Goal: Task Accomplishment & Management: Use online tool/utility

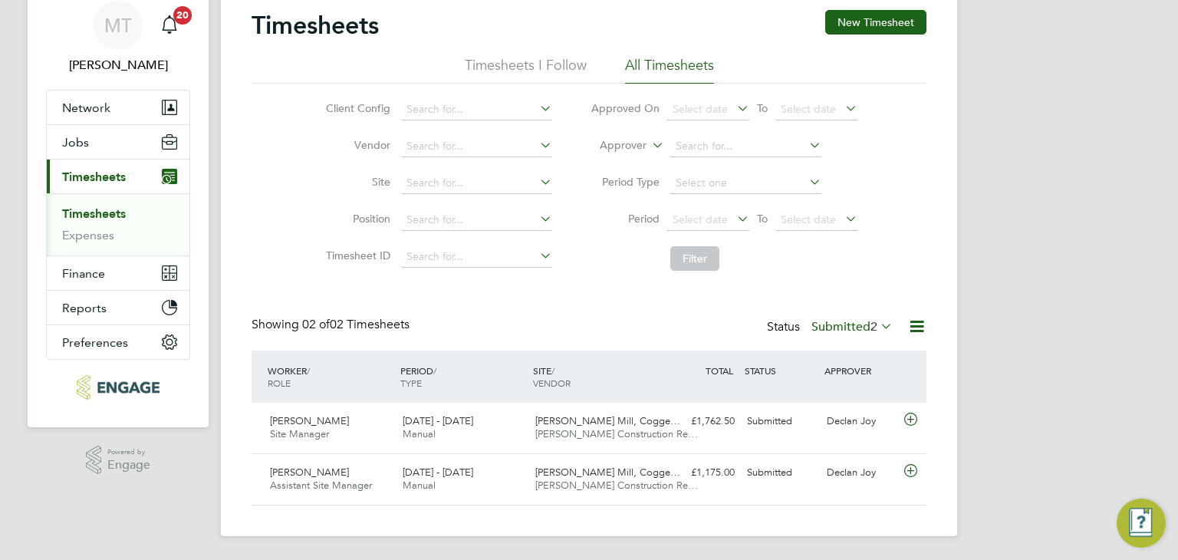
scroll to position [38, 133]
click at [862, 320] on label "Submitted 2" at bounding box center [851, 326] width 81 height 15
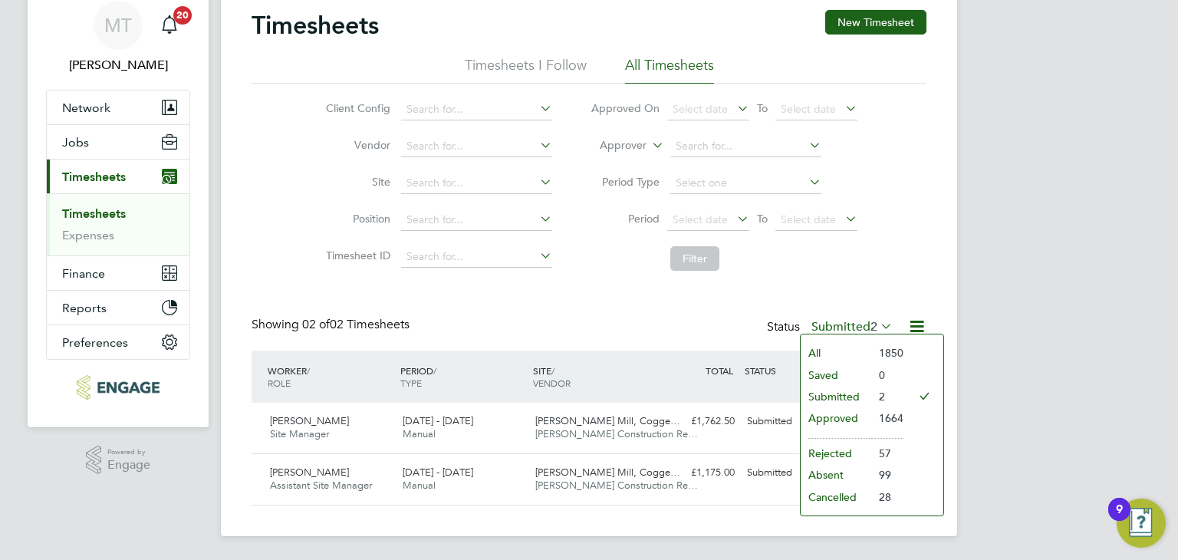
click at [831, 415] on li "Approved" at bounding box center [835, 417] width 71 height 21
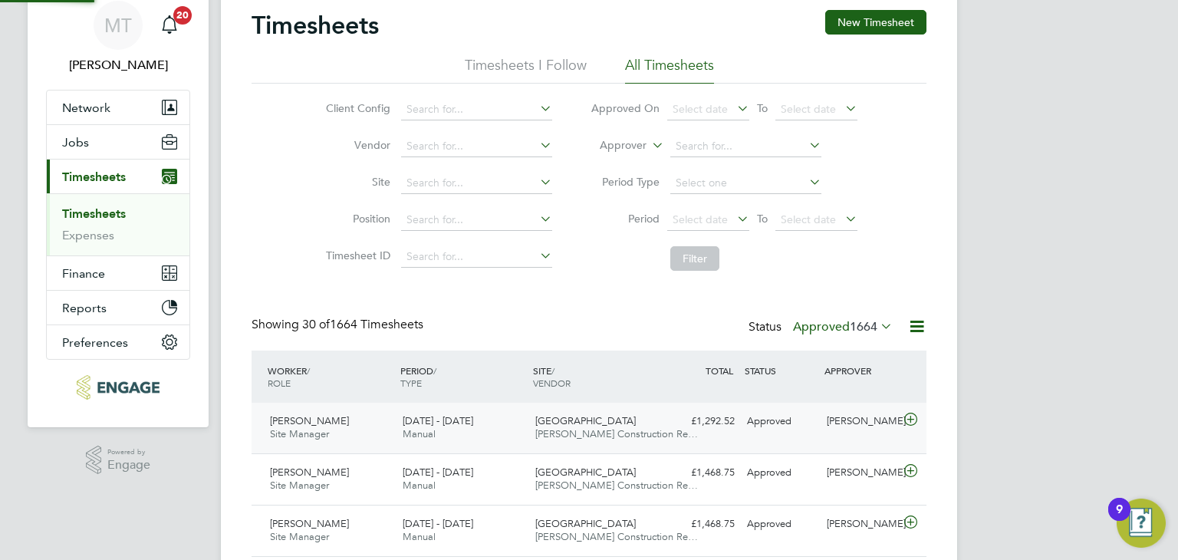
scroll to position [0, 0]
click at [828, 323] on label "Approved 1664" at bounding box center [843, 326] width 100 height 15
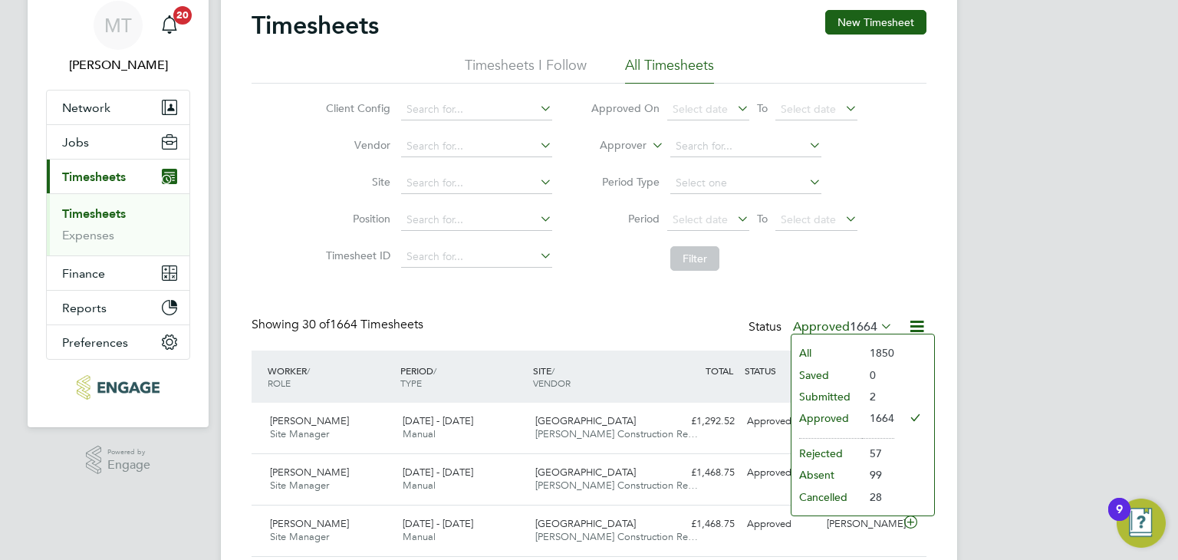
click at [826, 452] on li "Rejected" at bounding box center [826, 452] width 71 height 21
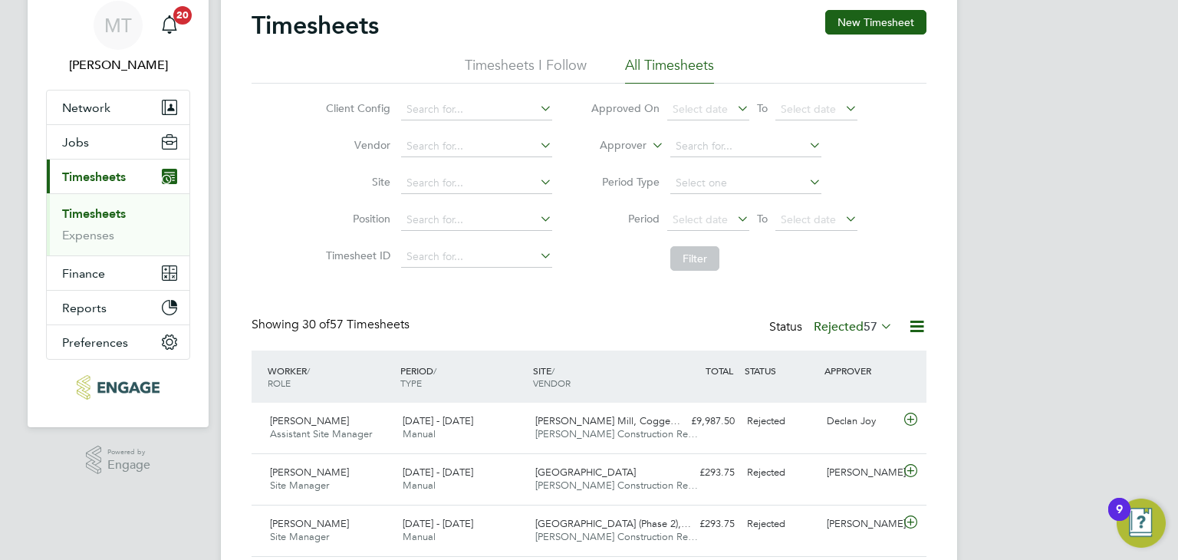
click at [837, 319] on label "Rejected 57" at bounding box center [852, 326] width 79 height 15
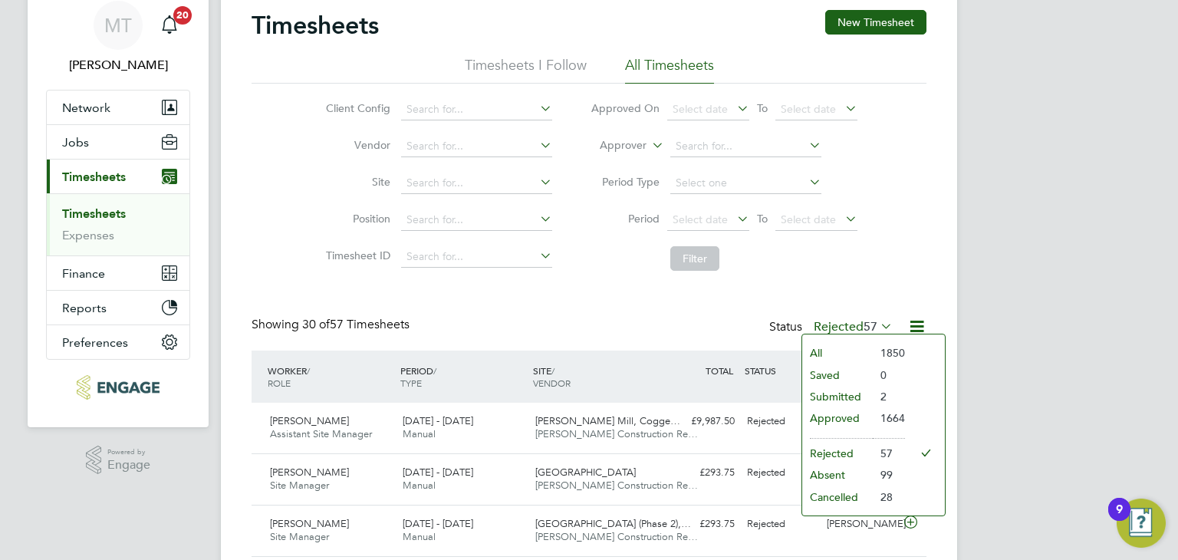
click at [837, 391] on li "Submitted" at bounding box center [837, 396] width 71 height 21
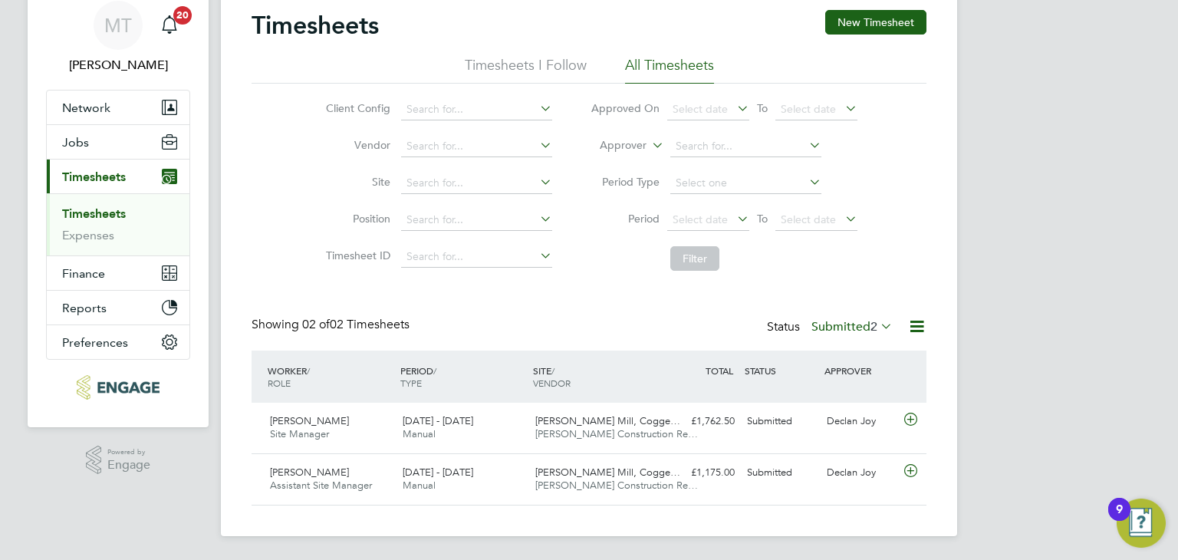
click at [855, 323] on label "Submitted 2" at bounding box center [851, 326] width 81 height 15
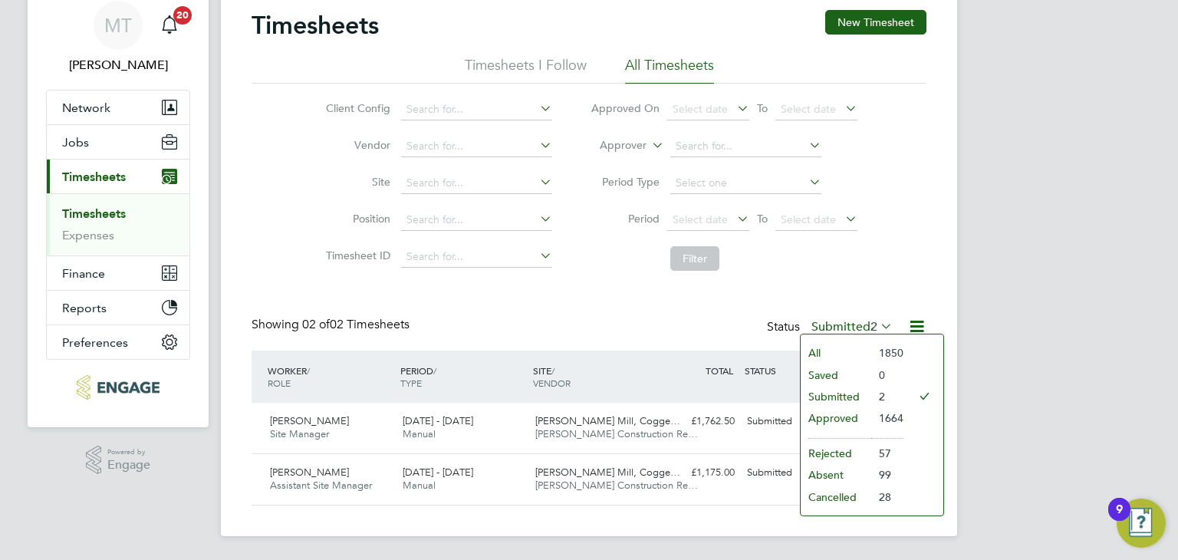
click at [835, 416] on li "Approved" at bounding box center [835, 417] width 71 height 21
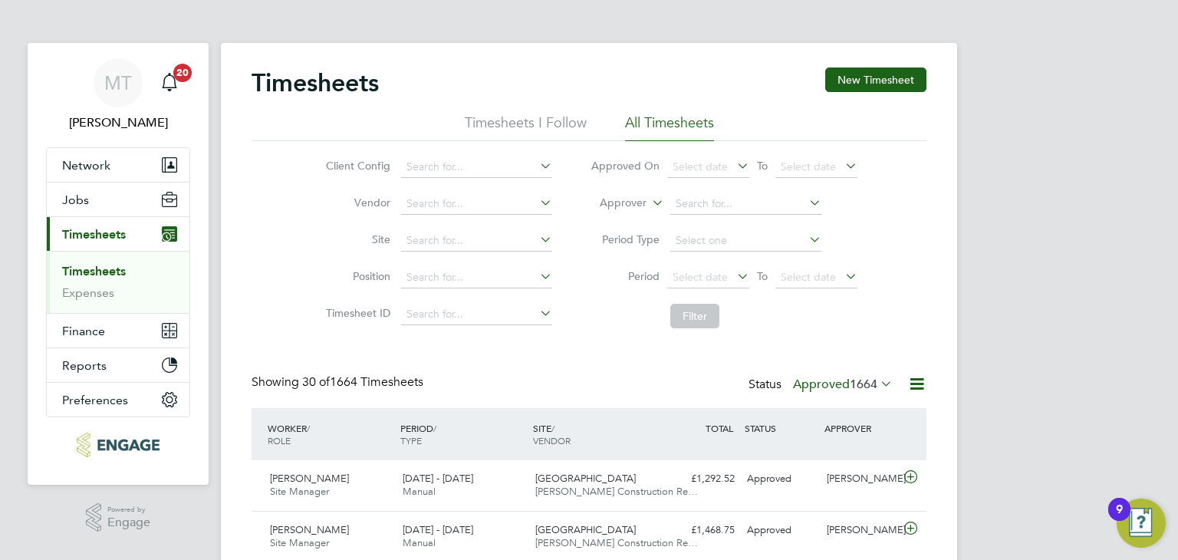
click at [909, 383] on icon at bounding box center [916, 383] width 19 height 19
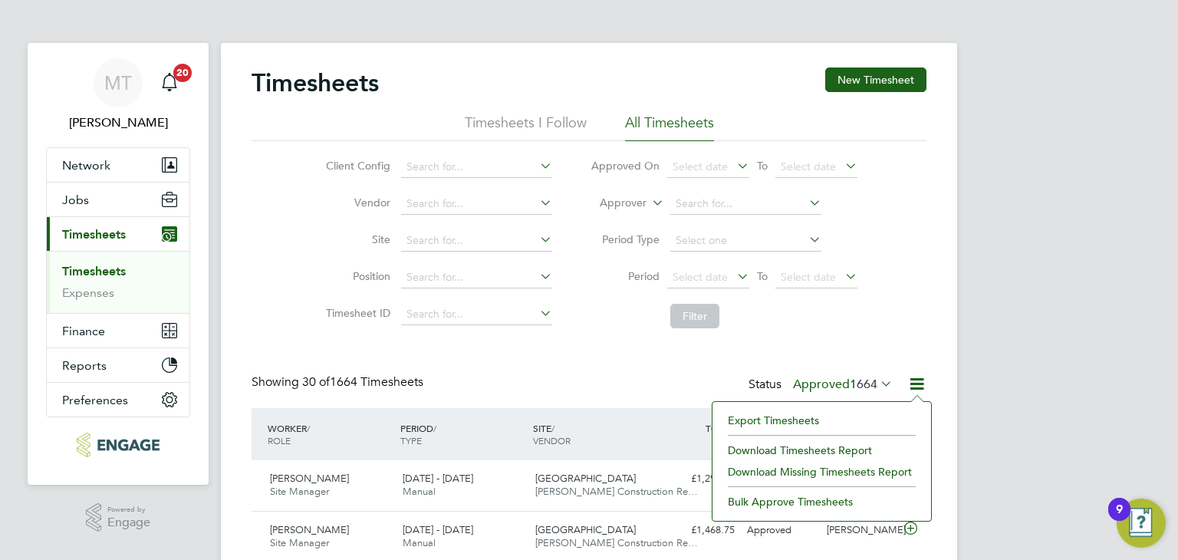
click at [761, 415] on li "Export Timesheets" at bounding box center [821, 419] width 203 height 21
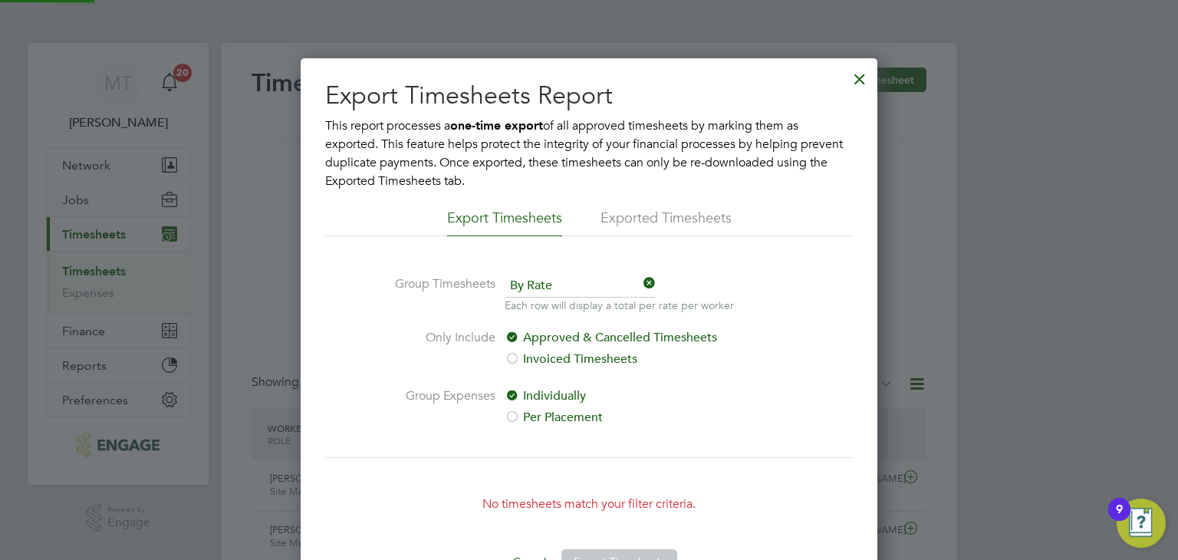
scroll to position [8, 8]
click at [860, 75] on div at bounding box center [860, 75] width 28 height 28
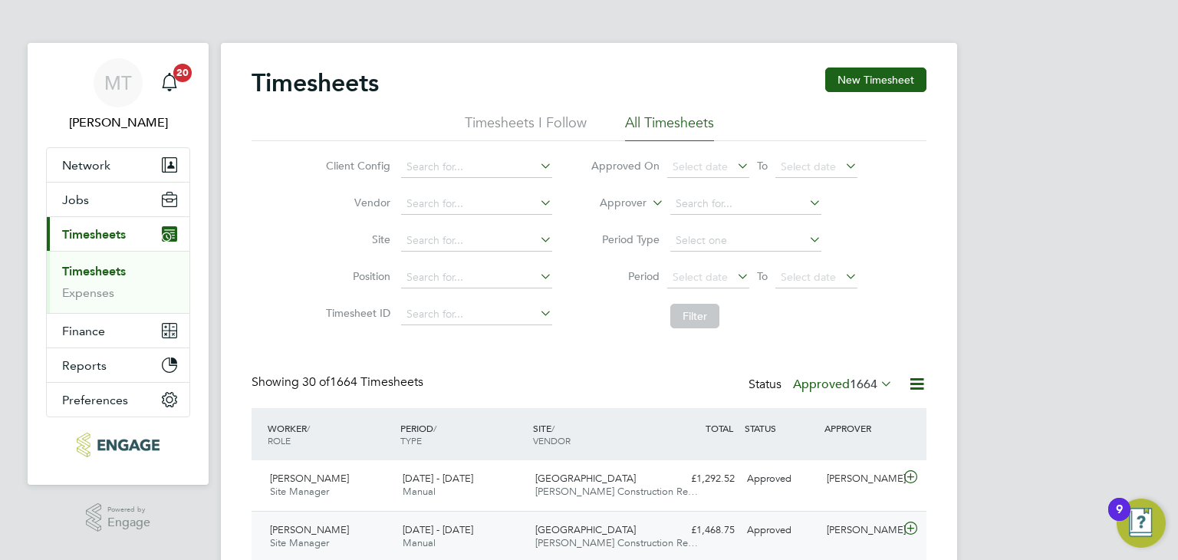
scroll to position [38, 133]
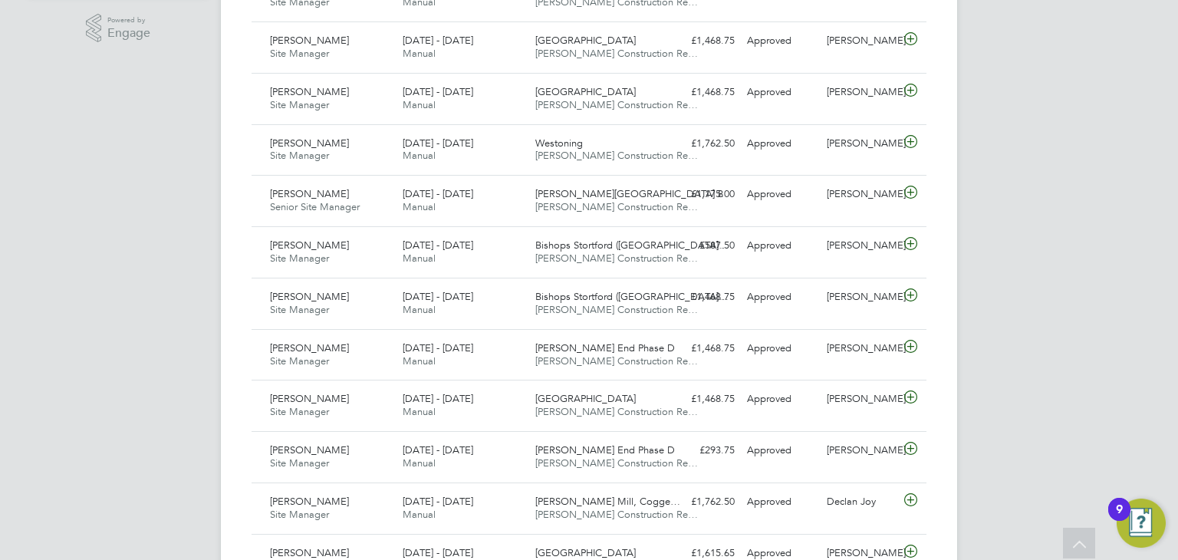
scroll to position [0, 0]
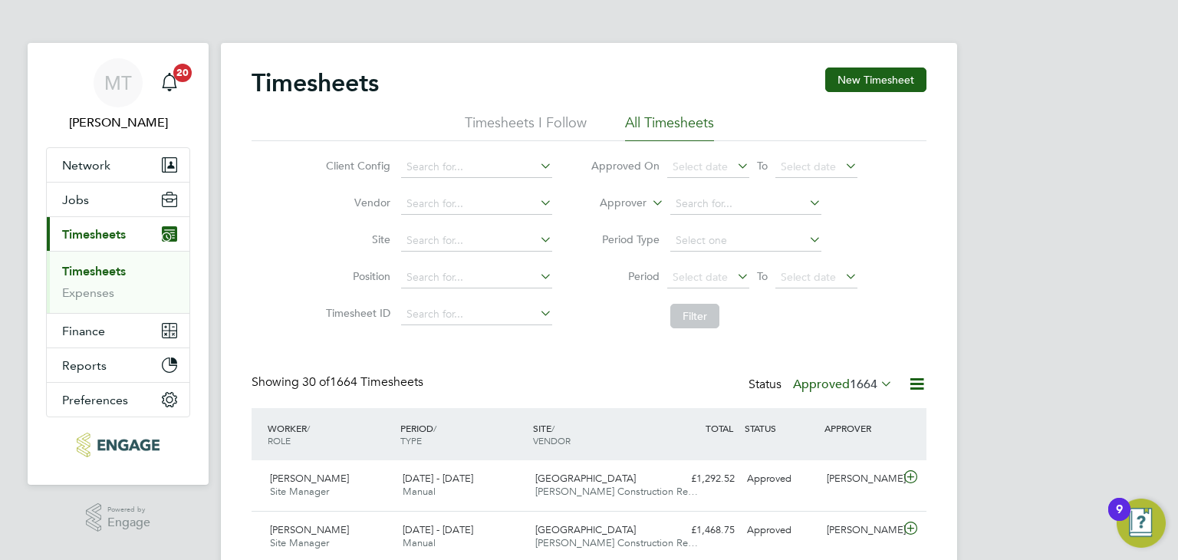
click at [920, 378] on icon at bounding box center [916, 383] width 19 height 19
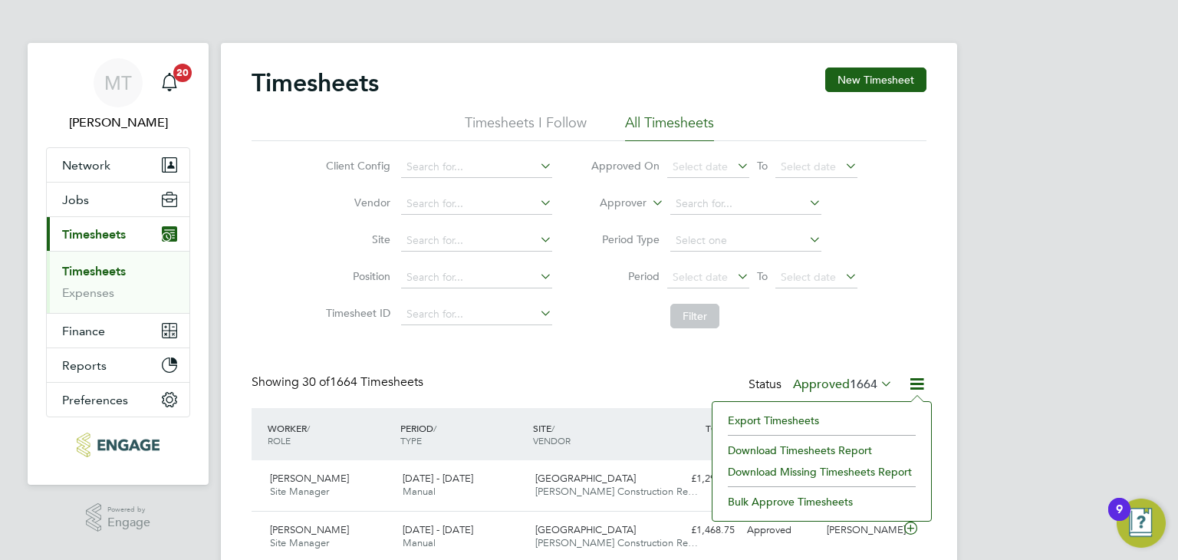
click at [772, 418] on li "Export Timesheets" at bounding box center [821, 419] width 203 height 21
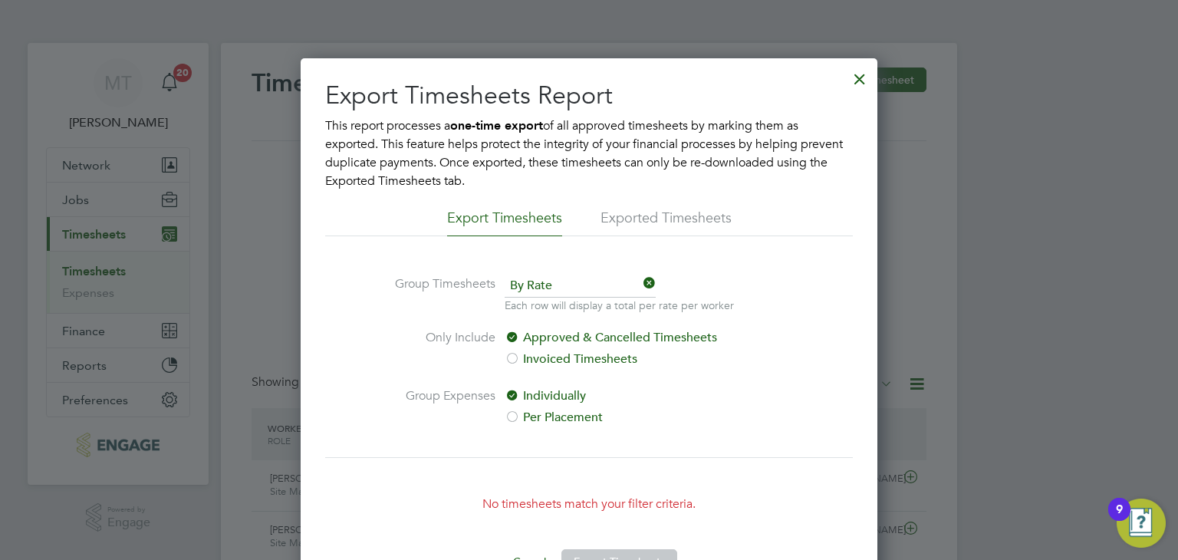
drag, startPoint x: 858, startPoint y: 76, endPoint x: 665, endPoint y: 451, distance: 421.4
click at [858, 77] on div at bounding box center [860, 75] width 28 height 28
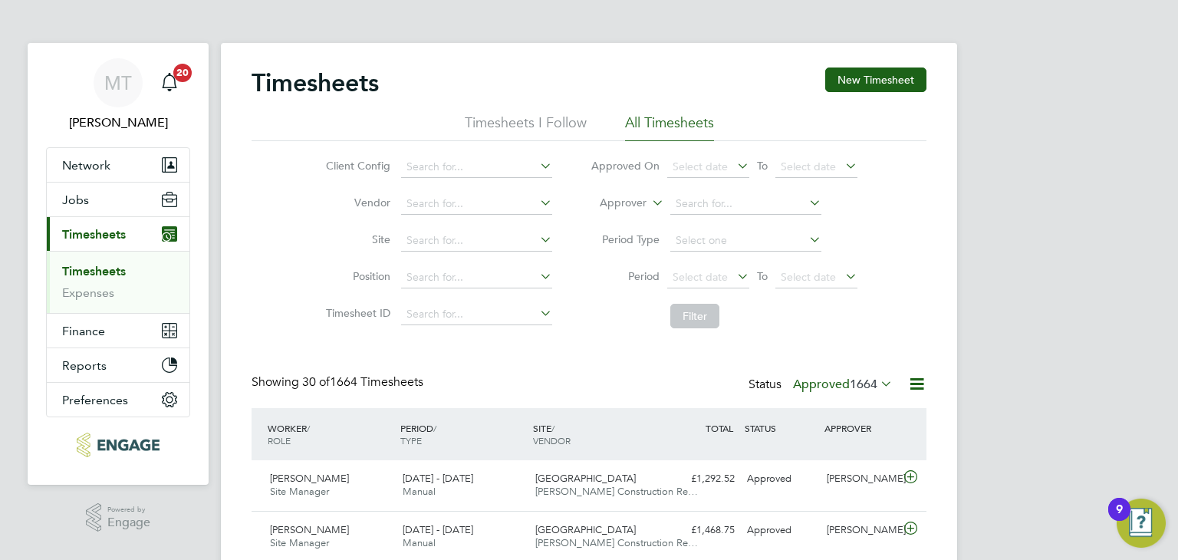
scroll to position [38, 133]
click at [912, 376] on icon at bounding box center [916, 383] width 19 height 19
